Goal: Transaction & Acquisition: Purchase product/service

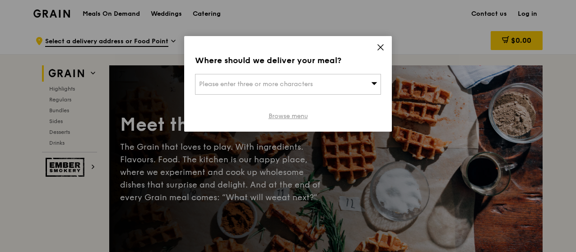
click at [280, 116] on link "Browse menu" at bounding box center [287, 116] width 39 height 9
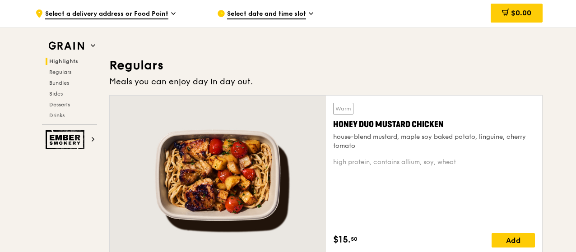
scroll to position [600, 0]
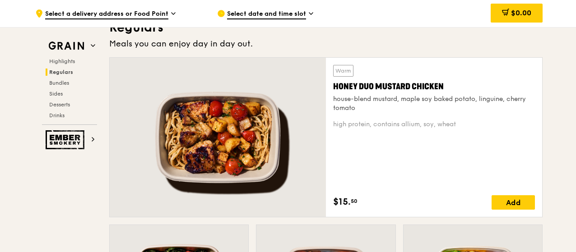
click at [342, 98] on div "house-blend mustard, maple soy baked potato, linguine, cherry tomato" at bounding box center [434, 104] width 202 height 18
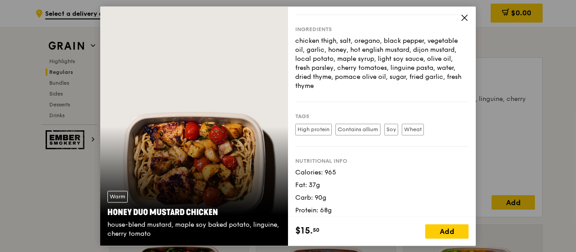
scroll to position [91, 0]
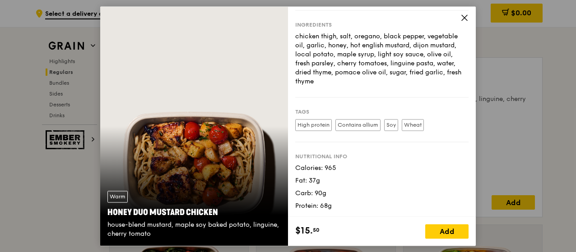
click at [465, 16] on icon at bounding box center [464, 18] width 8 height 8
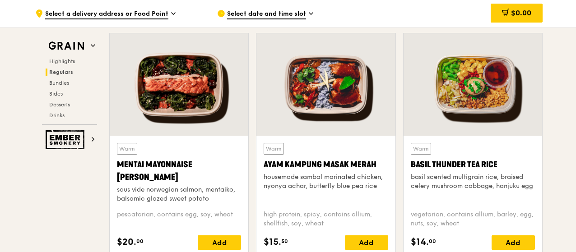
scroll to position [793, 0]
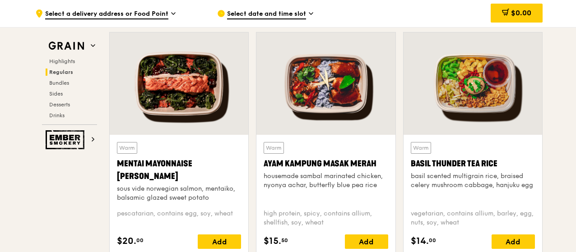
click at [302, 167] on div "Ayam Kampung Masak Merah" at bounding box center [325, 163] width 124 height 13
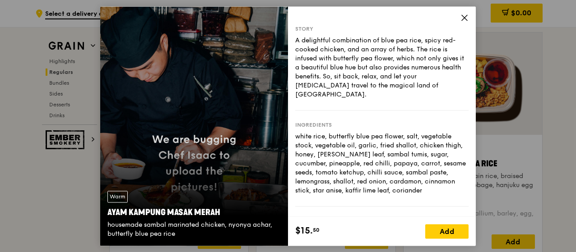
scroll to position [115, 0]
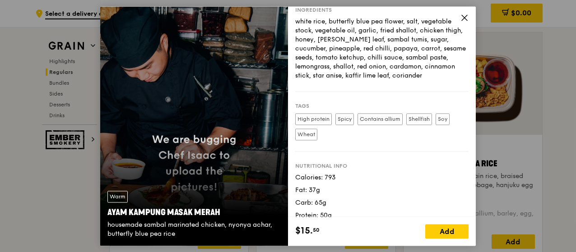
click at [463, 19] on icon at bounding box center [464, 18] width 8 height 8
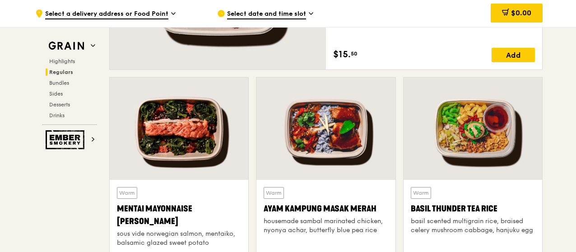
scroll to position [751, 0]
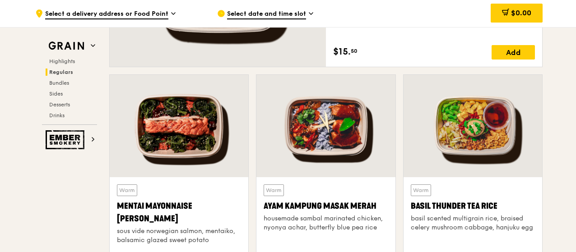
click at [178, 207] on div "Mentai Mayonnaise [PERSON_NAME]" at bounding box center [179, 212] width 124 height 25
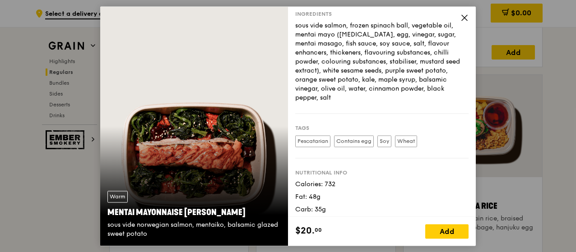
scroll to position [102, 0]
click at [463, 16] on icon at bounding box center [463, 17] width 5 height 5
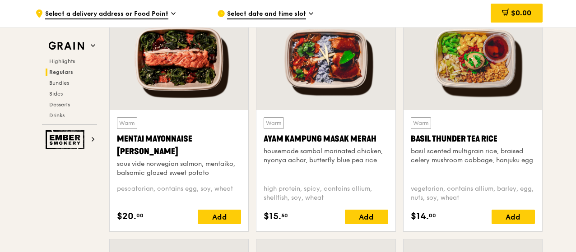
scroll to position [819, 0]
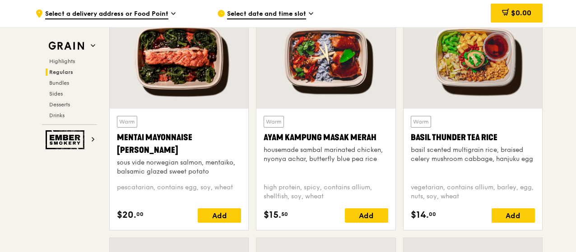
click at [462, 78] on div at bounding box center [472, 57] width 138 height 102
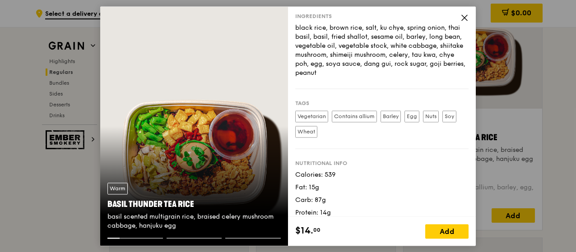
scroll to position [124, 0]
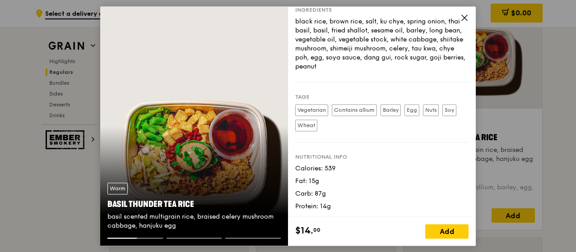
click at [463, 17] on icon at bounding box center [463, 17] width 5 height 5
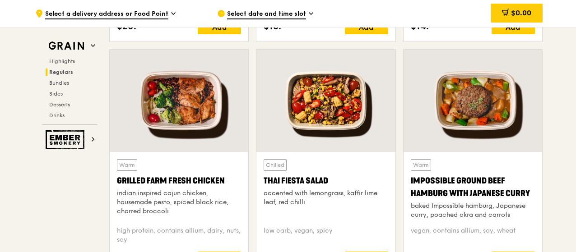
scroll to position [1011, 0]
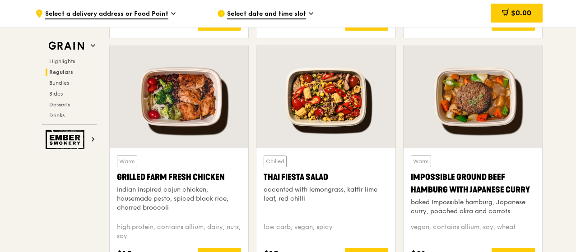
click at [328, 105] on div at bounding box center [325, 97] width 138 height 102
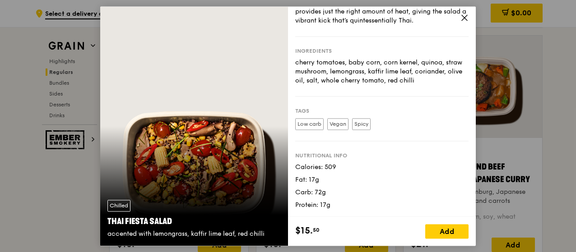
scroll to position [0, 0]
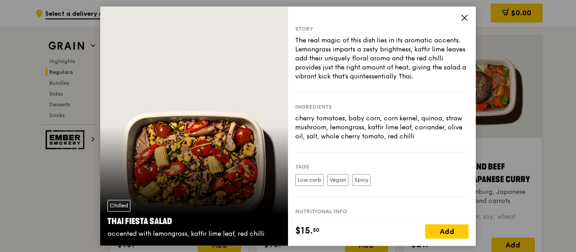
click at [464, 17] on icon at bounding box center [463, 17] width 5 height 5
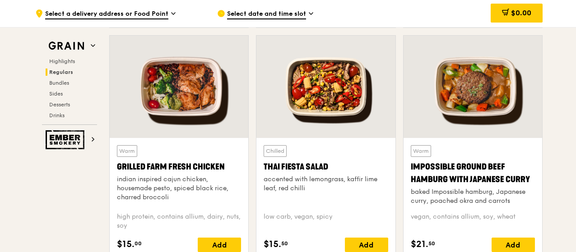
click at [192, 96] on div at bounding box center [179, 87] width 138 height 102
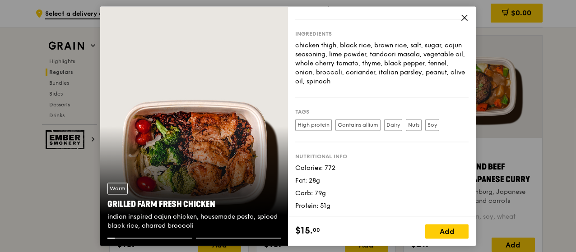
scroll to position [65, 0]
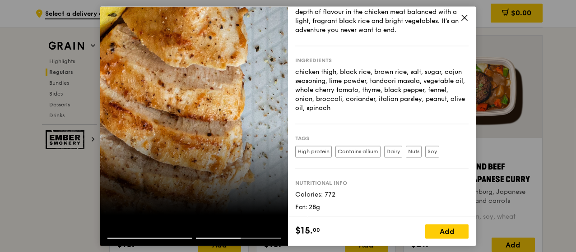
click at [465, 15] on icon at bounding box center [464, 18] width 8 height 8
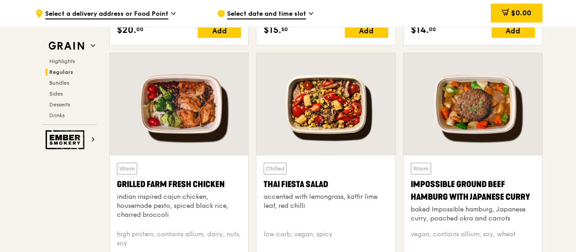
scroll to position [1000, 0]
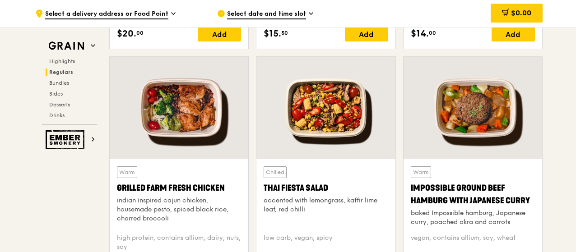
click at [187, 134] on div at bounding box center [179, 108] width 138 height 102
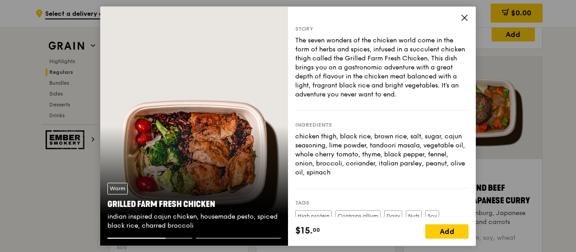
scroll to position [91, 0]
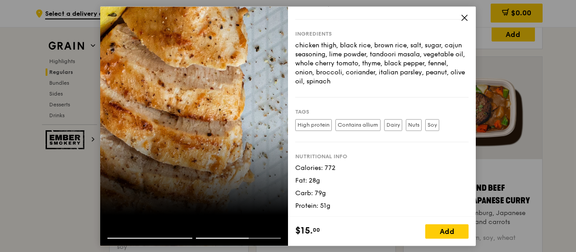
click at [465, 18] on icon at bounding box center [464, 18] width 8 height 8
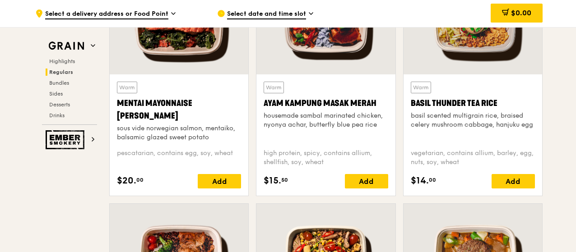
scroll to position [849, 0]
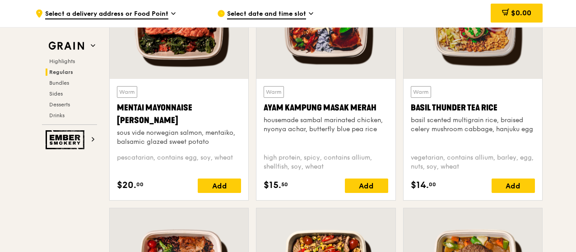
click at [379, 119] on div "housemade sambal marinated chicken, nyonya achar, butterfly blue pea rice" at bounding box center [325, 125] width 124 height 18
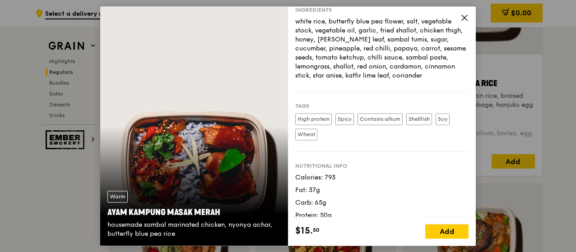
scroll to position [874, 0]
click at [463, 19] on icon at bounding box center [463, 17] width 5 height 5
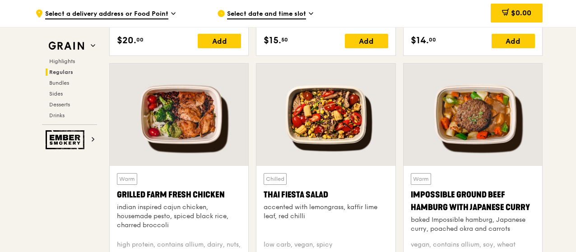
scroll to position [994, 0]
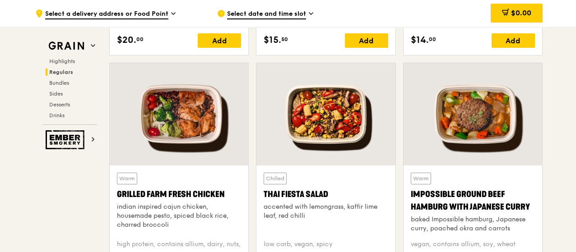
click at [174, 154] on div at bounding box center [179, 114] width 138 height 102
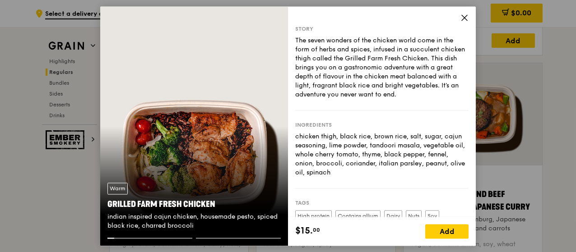
scroll to position [91, 0]
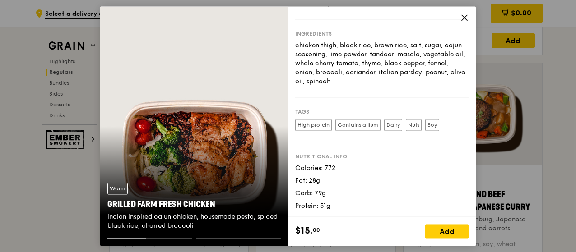
click at [463, 18] on icon at bounding box center [463, 17] width 5 height 5
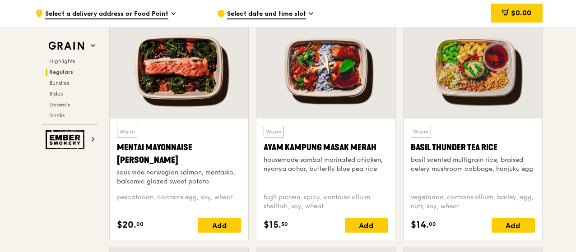
scroll to position [810, 0]
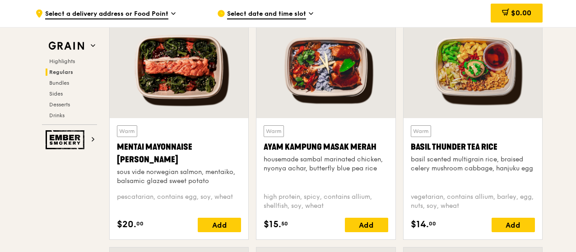
click at [324, 160] on div "housemade sambal marinated chicken, nyonya achar, butterfly blue pea rice" at bounding box center [325, 164] width 124 height 18
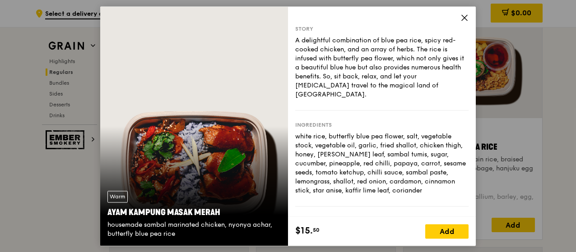
click at [467, 18] on icon at bounding box center [464, 18] width 8 height 8
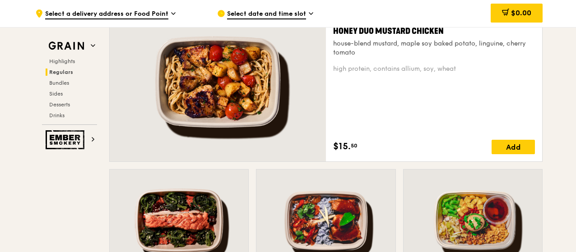
scroll to position [654, 0]
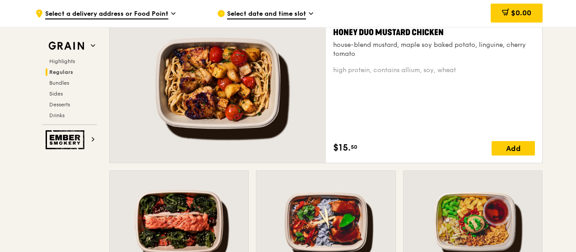
click at [282, 102] on div at bounding box center [218, 83] width 216 height 159
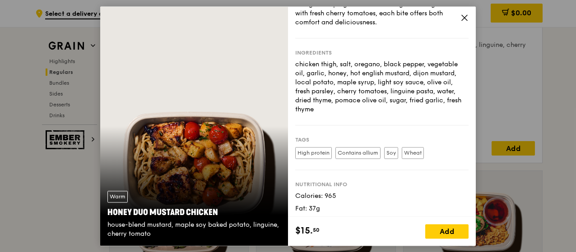
scroll to position [91, 0]
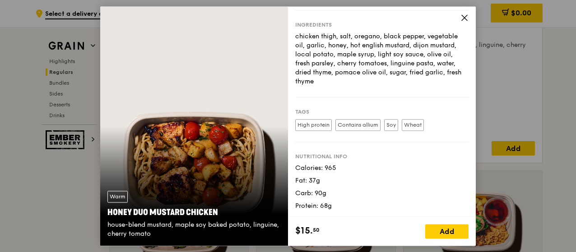
click at [463, 19] on icon at bounding box center [463, 17] width 5 height 5
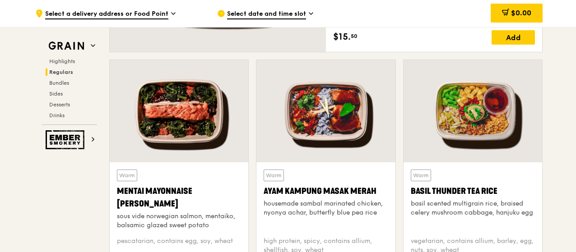
scroll to position [766, 0]
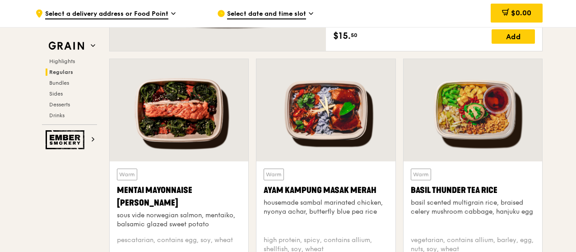
click at [465, 139] on div at bounding box center [472, 110] width 138 height 102
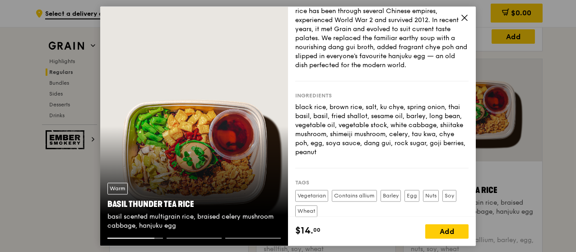
scroll to position [0, 0]
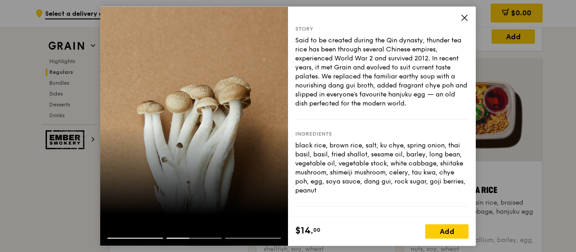
click at [465, 17] on icon at bounding box center [464, 18] width 8 height 8
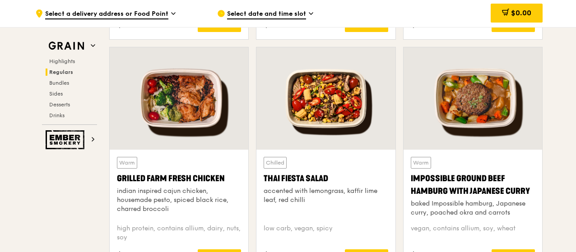
scroll to position [1010, 0]
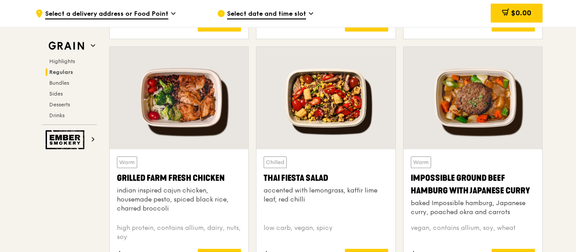
click at [211, 136] on div at bounding box center [179, 98] width 138 height 102
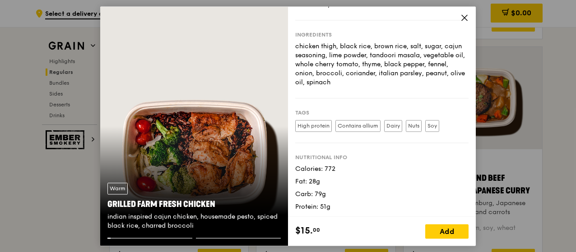
scroll to position [91, 0]
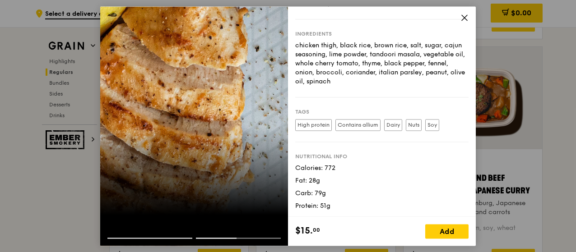
click at [460, 21] on div "Ingredients chicken thigh, black rice, brown rice, salt, sugar, cajun seasoning…" at bounding box center [381, 58] width 173 height 78
click at [466, 16] on icon at bounding box center [464, 18] width 8 height 8
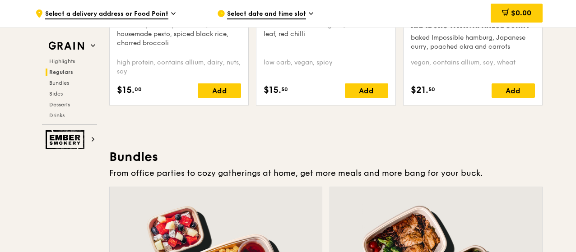
scroll to position [1183, 0]
